Goal: Task Accomplishment & Management: Manage account settings

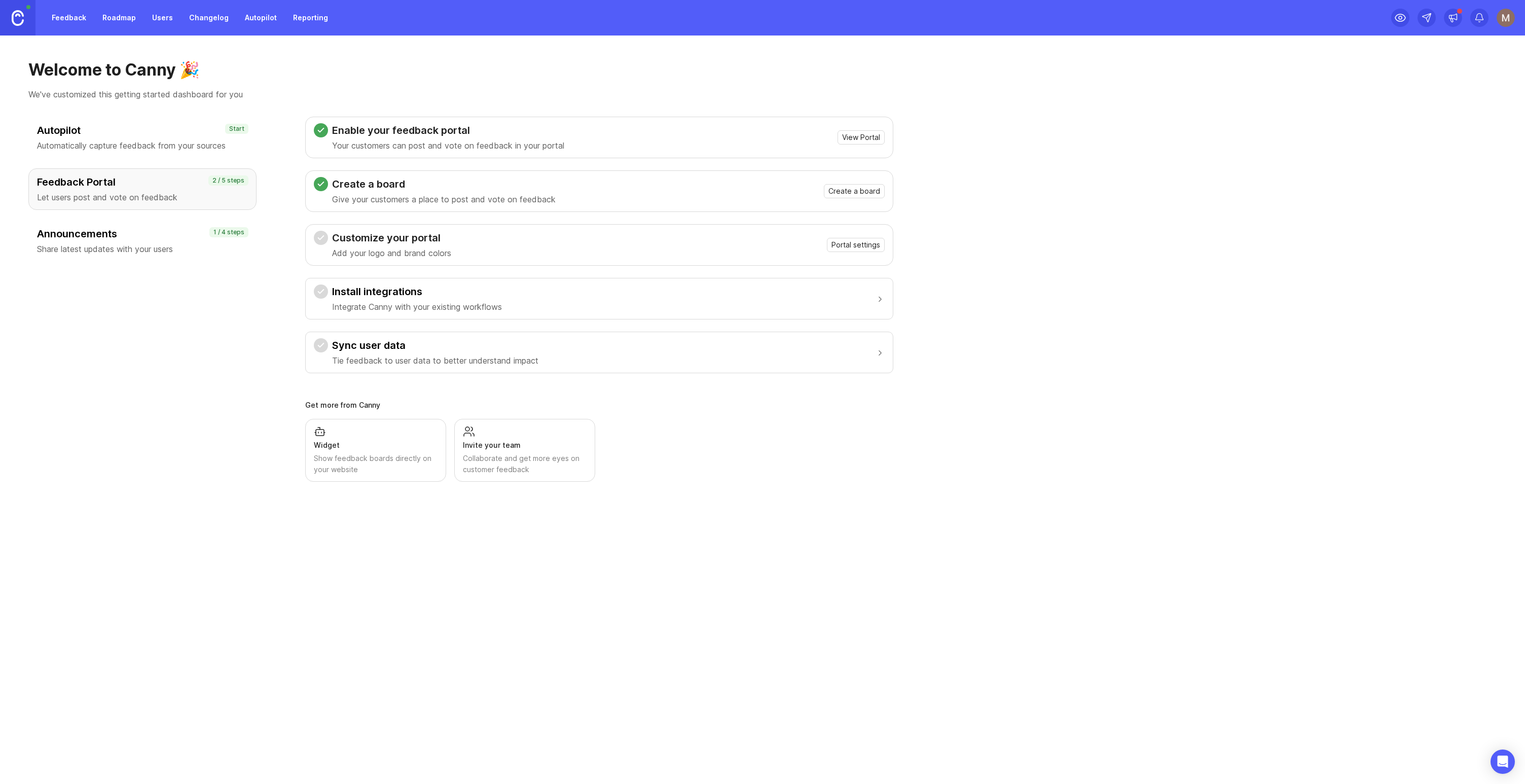
click at [631, 196] on div "Create a board Give your customers a place to post and vote on feedback Create …" at bounding box center [599, 191] width 571 height 29
click at [74, 18] on link "Feedback" at bounding box center [69, 18] width 46 height 18
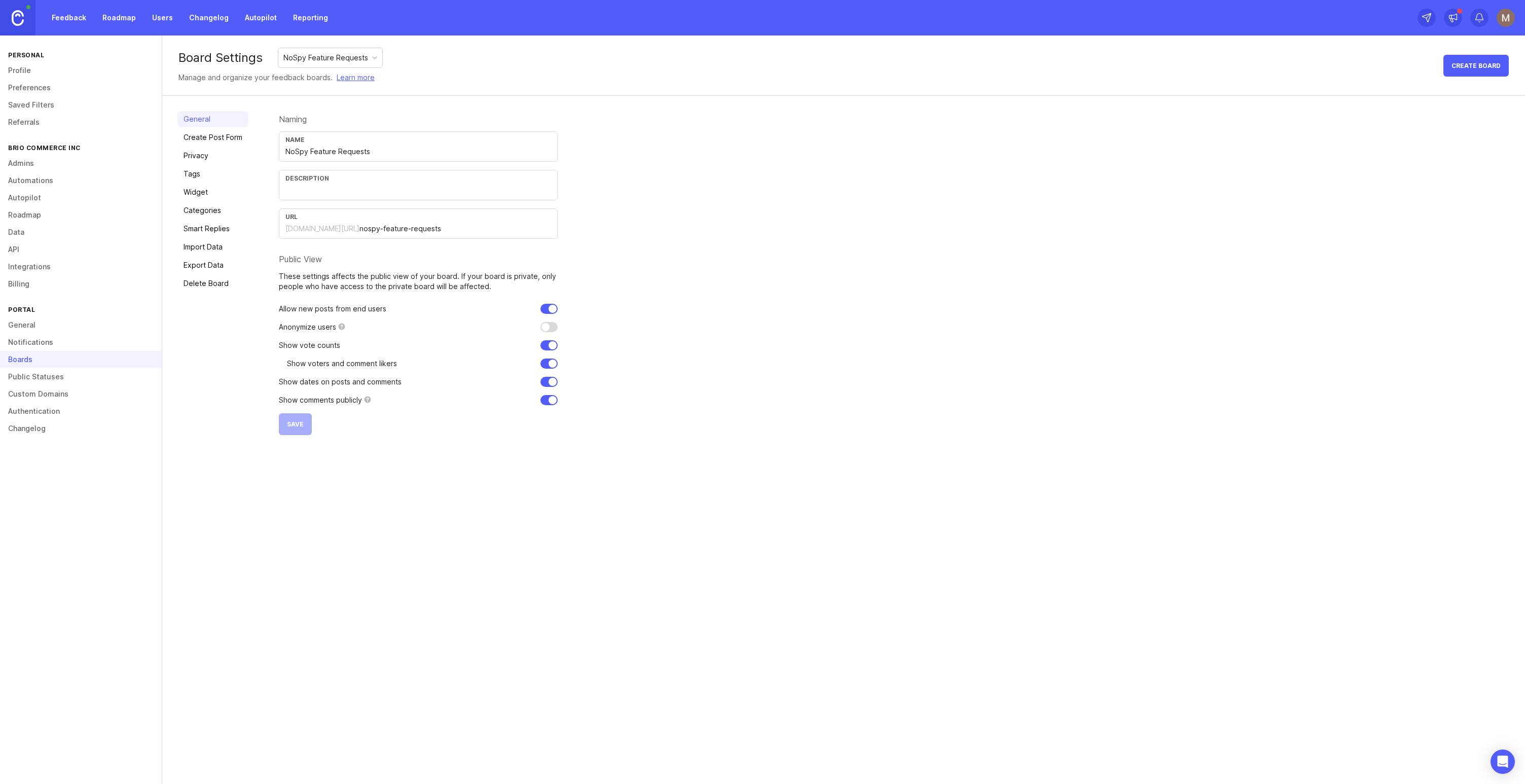
click at [218, 193] on link "Widget" at bounding box center [213, 192] width 71 height 16
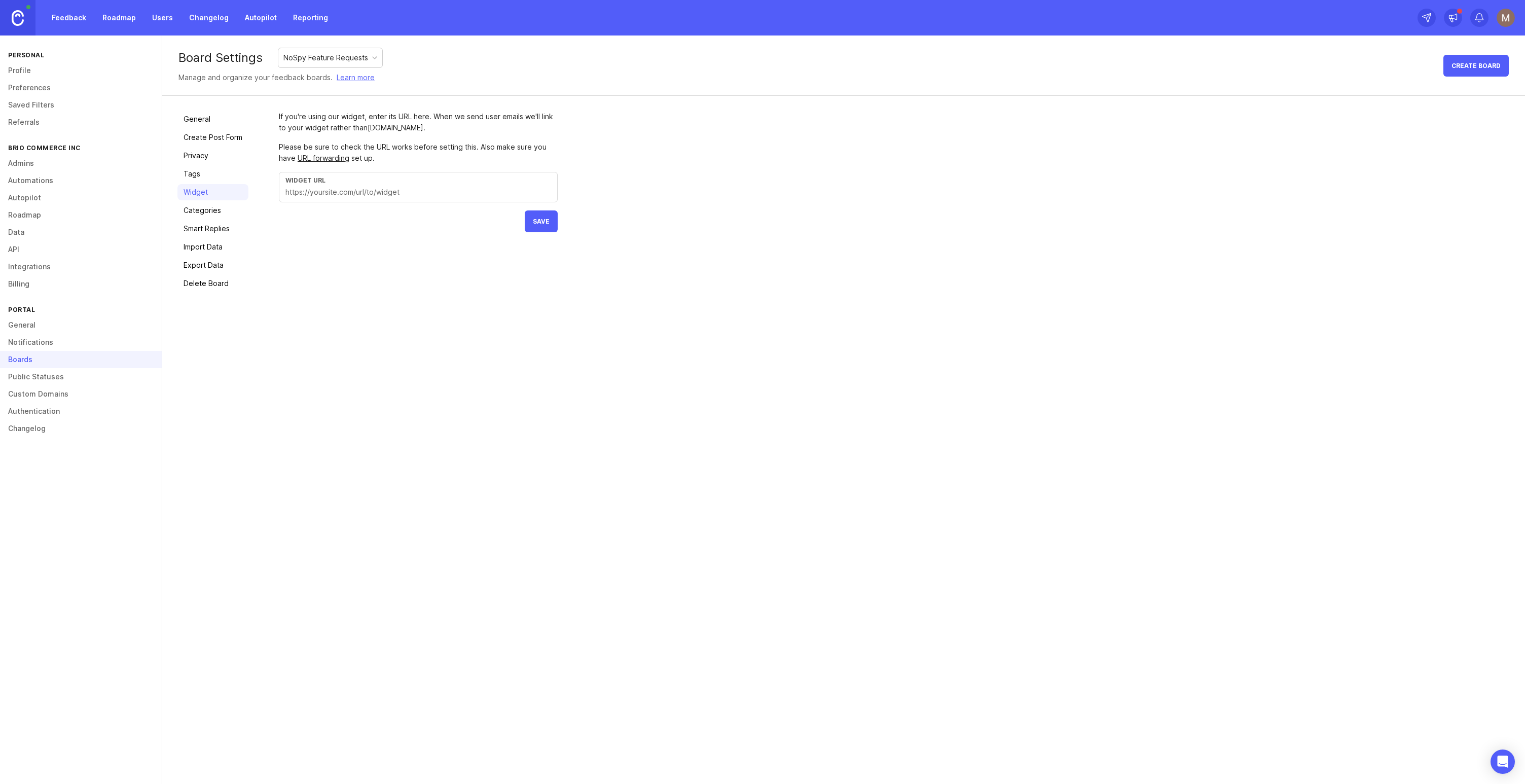
click at [221, 216] on link "Categories" at bounding box center [213, 210] width 71 height 16
click at [220, 176] on link "Tags" at bounding box center [213, 174] width 71 height 16
click at [224, 155] on link "Privacy" at bounding box center [213, 155] width 71 height 16
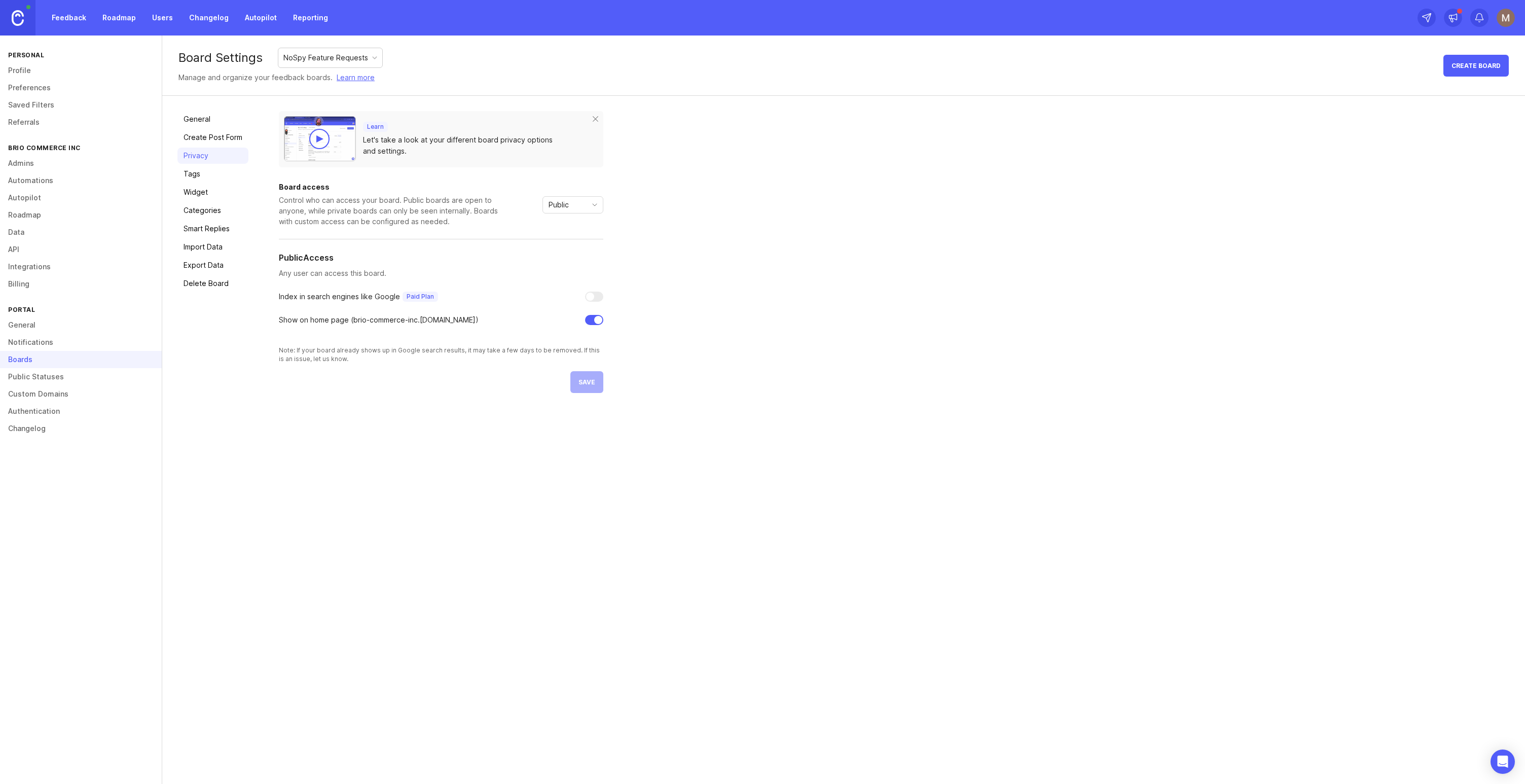
click at [221, 258] on link "Export Data" at bounding box center [213, 265] width 71 height 16
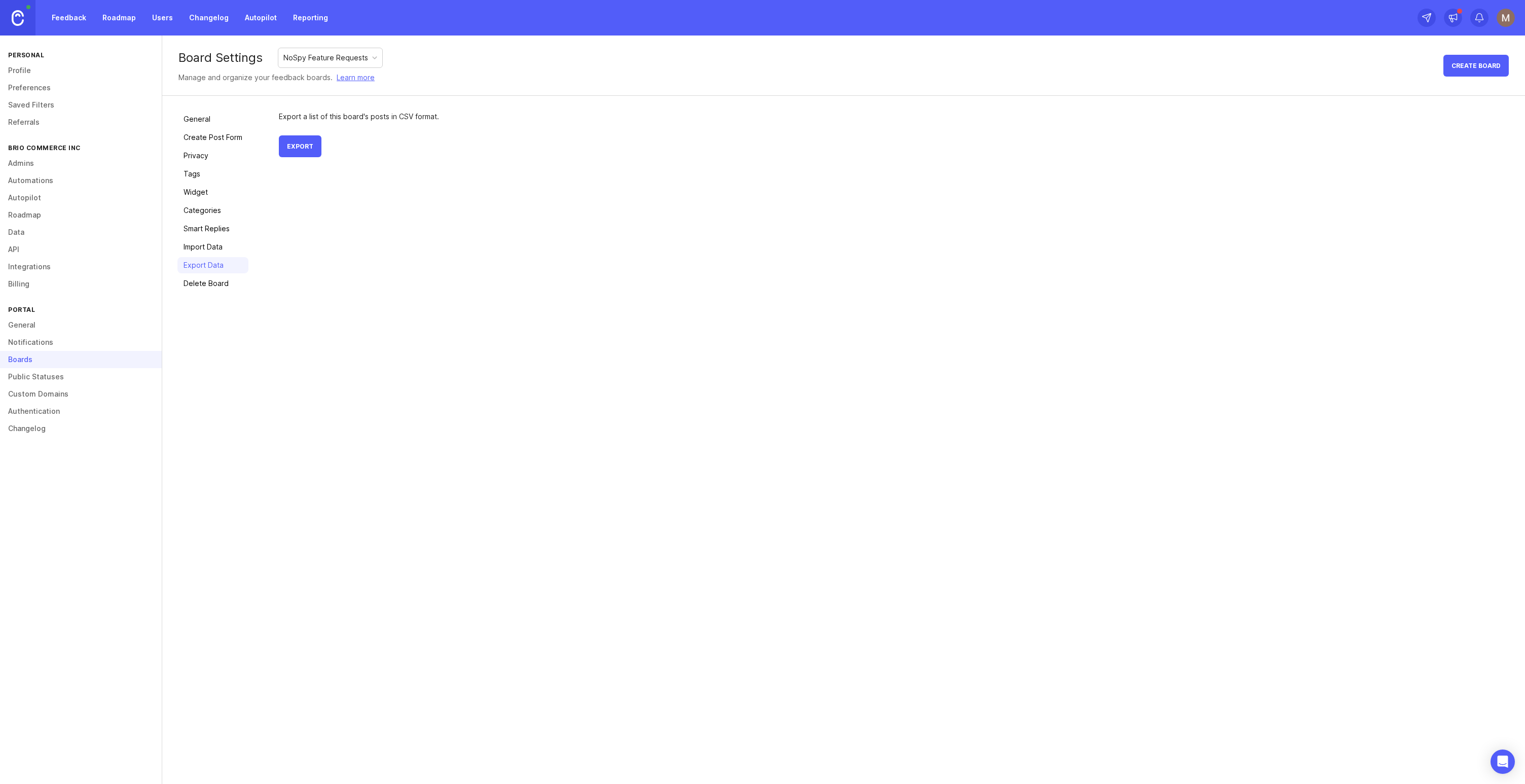
click at [223, 230] on link "Smart Replies" at bounding box center [213, 228] width 71 height 16
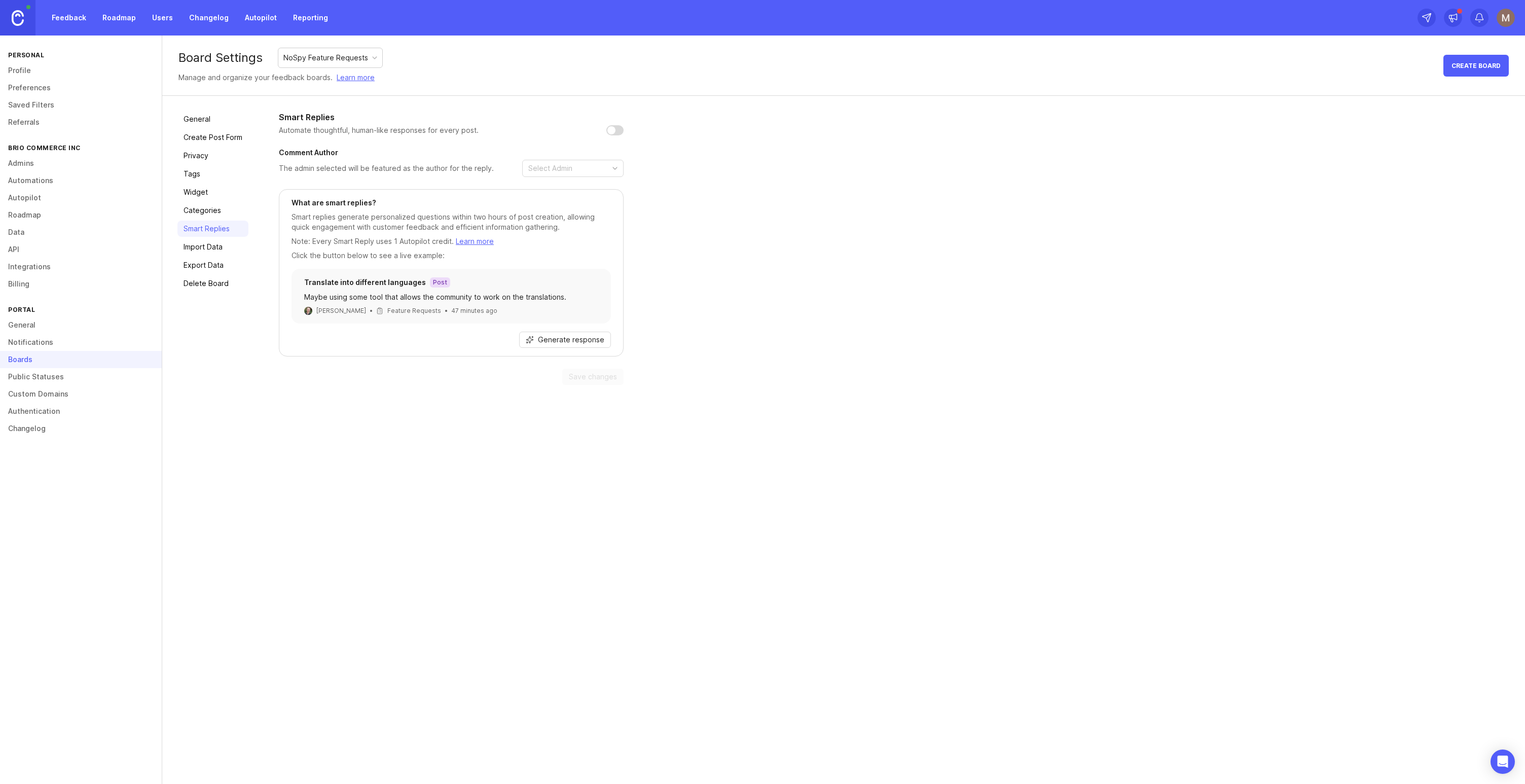
click at [224, 216] on link "Categories" at bounding box center [213, 210] width 71 height 16
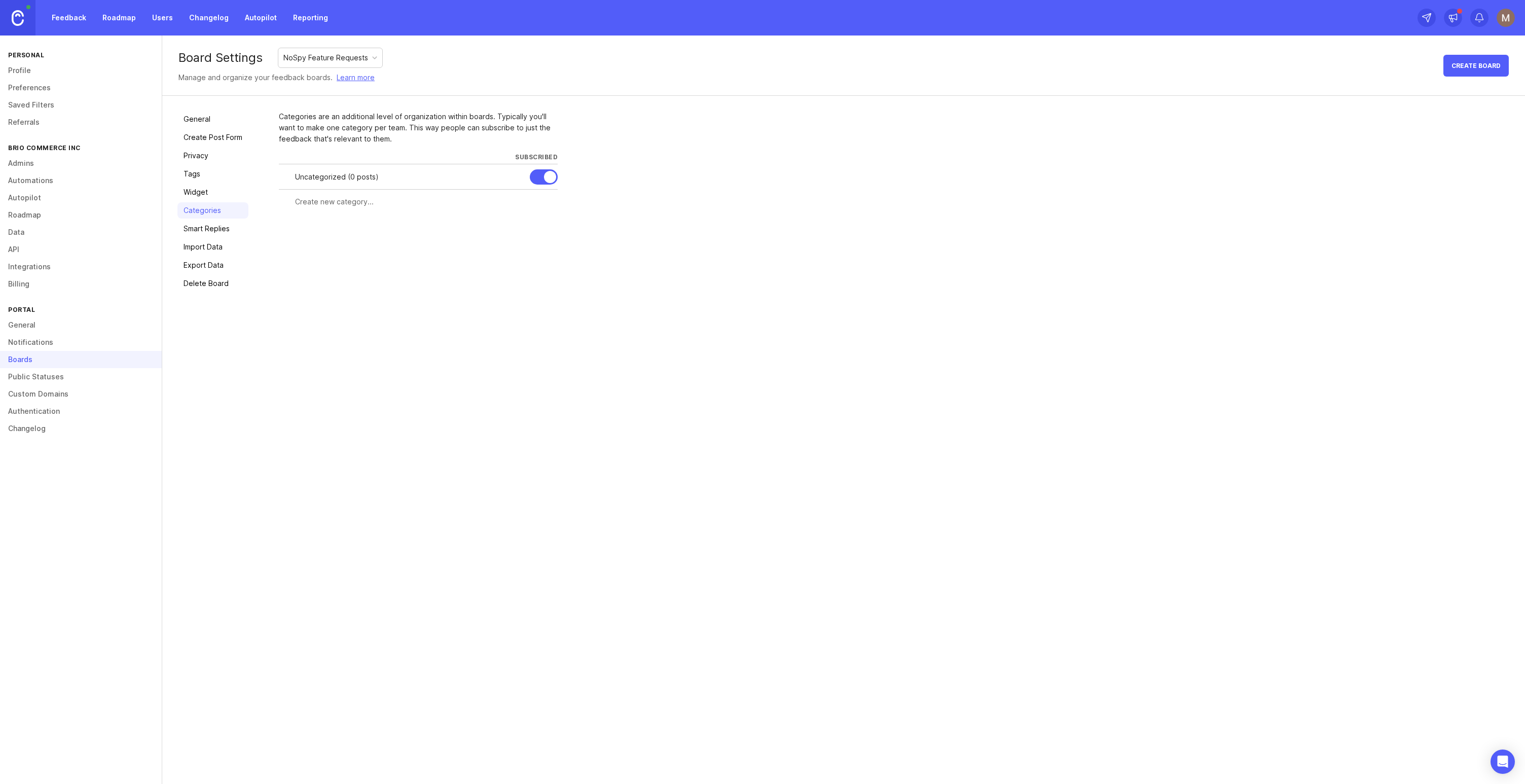
click at [24, 325] on link "General" at bounding box center [81, 325] width 162 height 17
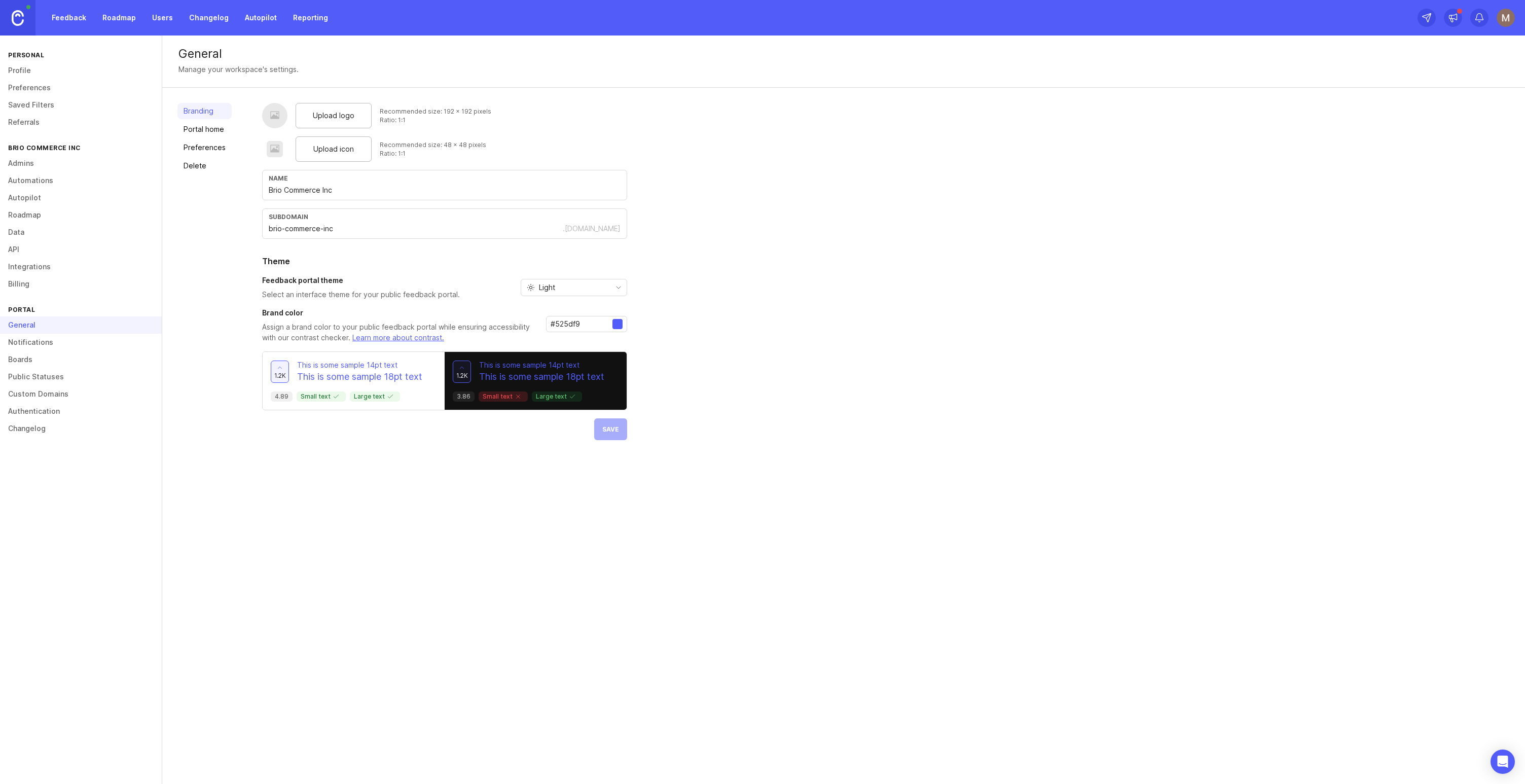
click at [209, 130] on link "Portal home" at bounding box center [204, 129] width 54 height 16
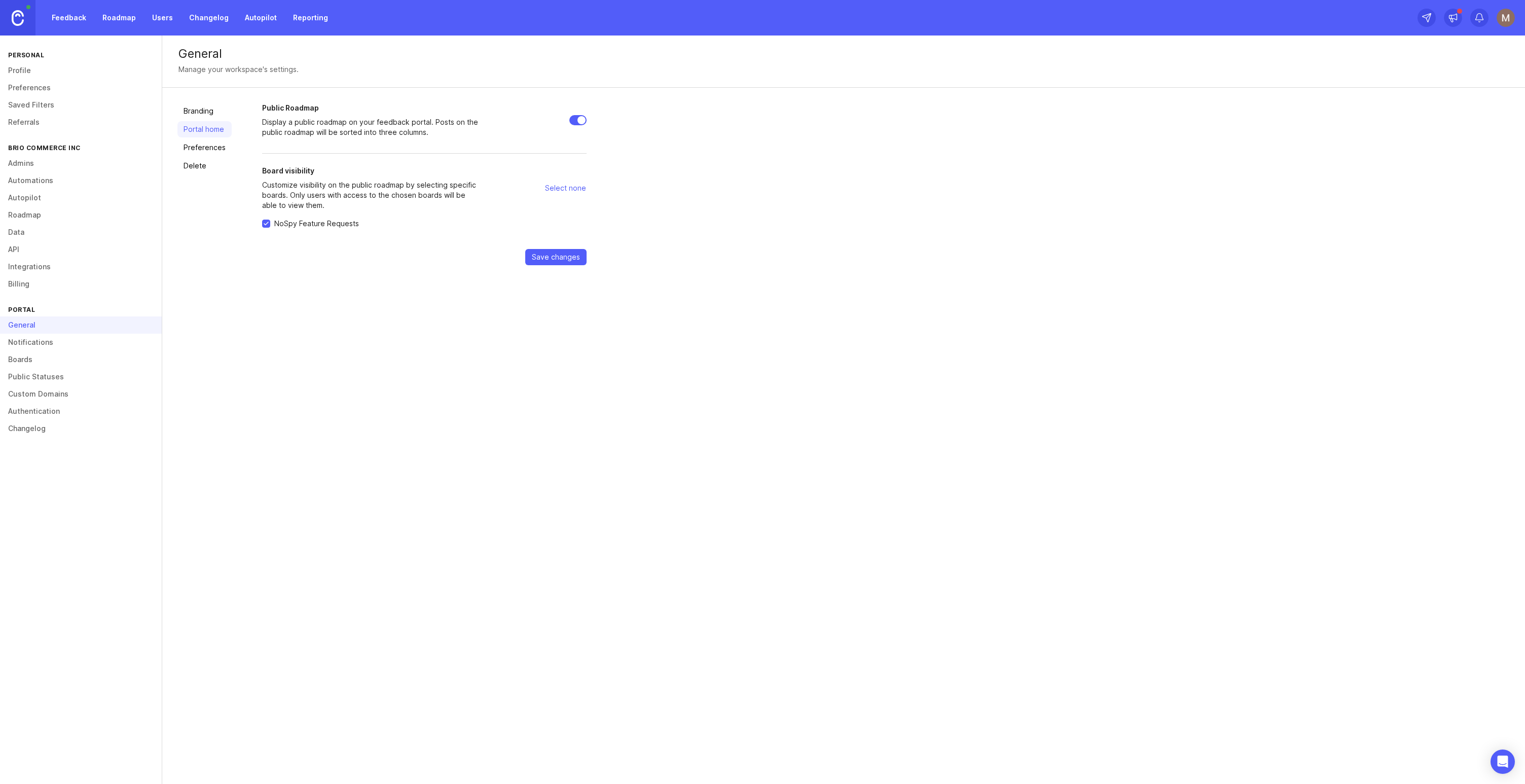
click at [80, 348] on link "Notifications" at bounding box center [81, 342] width 162 height 17
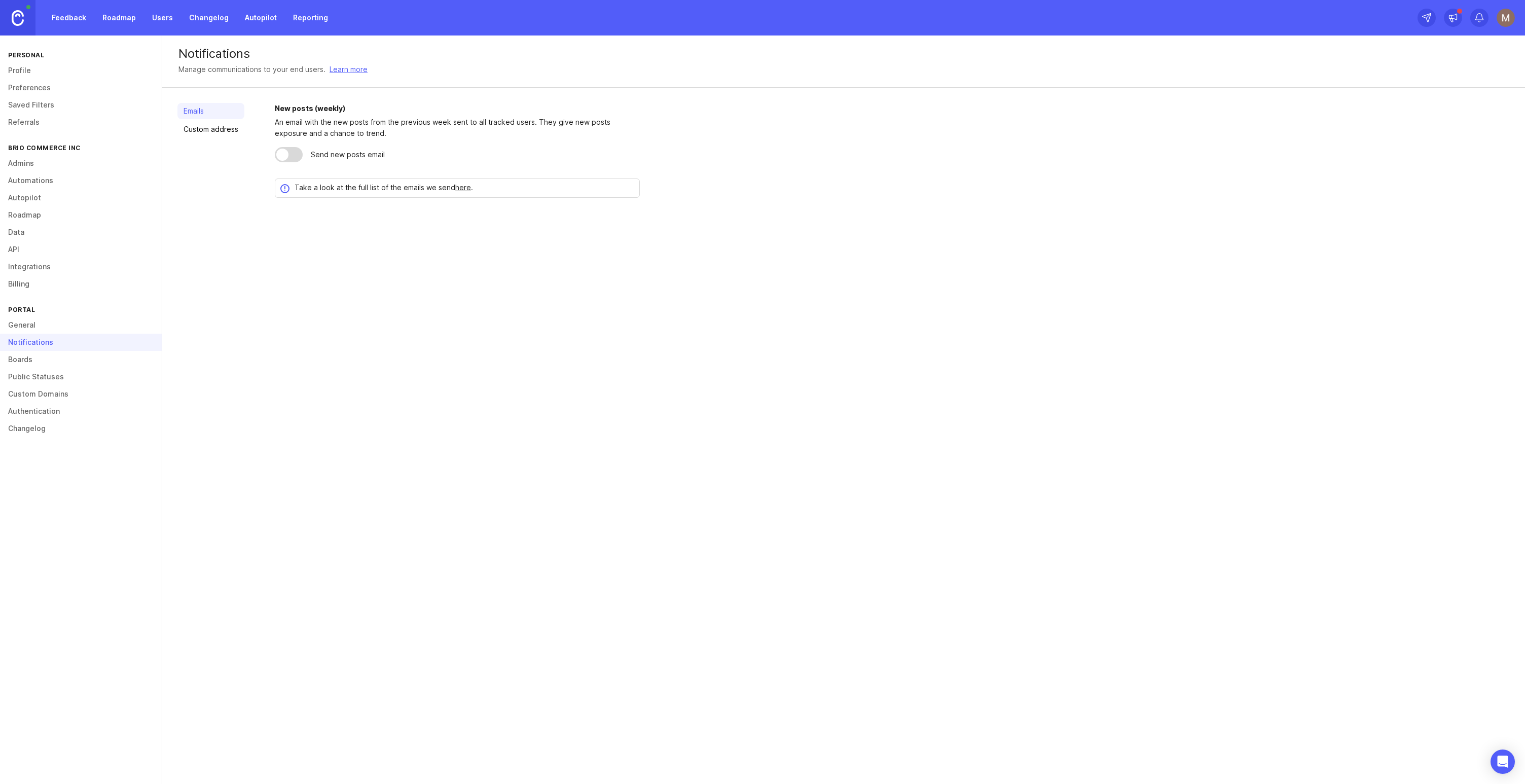
click at [74, 358] on link "Boards" at bounding box center [81, 359] width 162 height 17
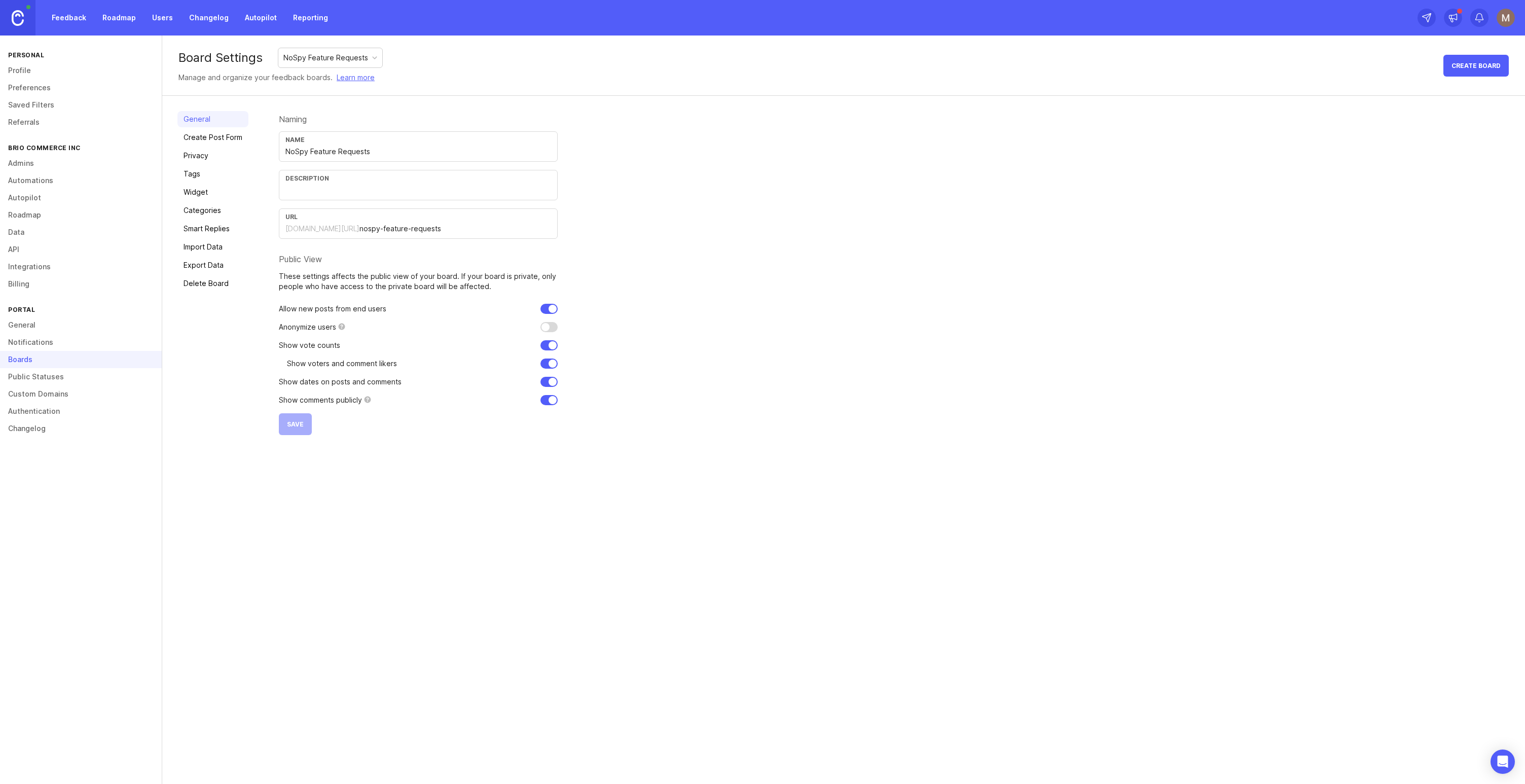
click at [223, 141] on link "Create Post Form" at bounding box center [213, 137] width 71 height 16
